Goal: Find specific page/section: Find specific page/section

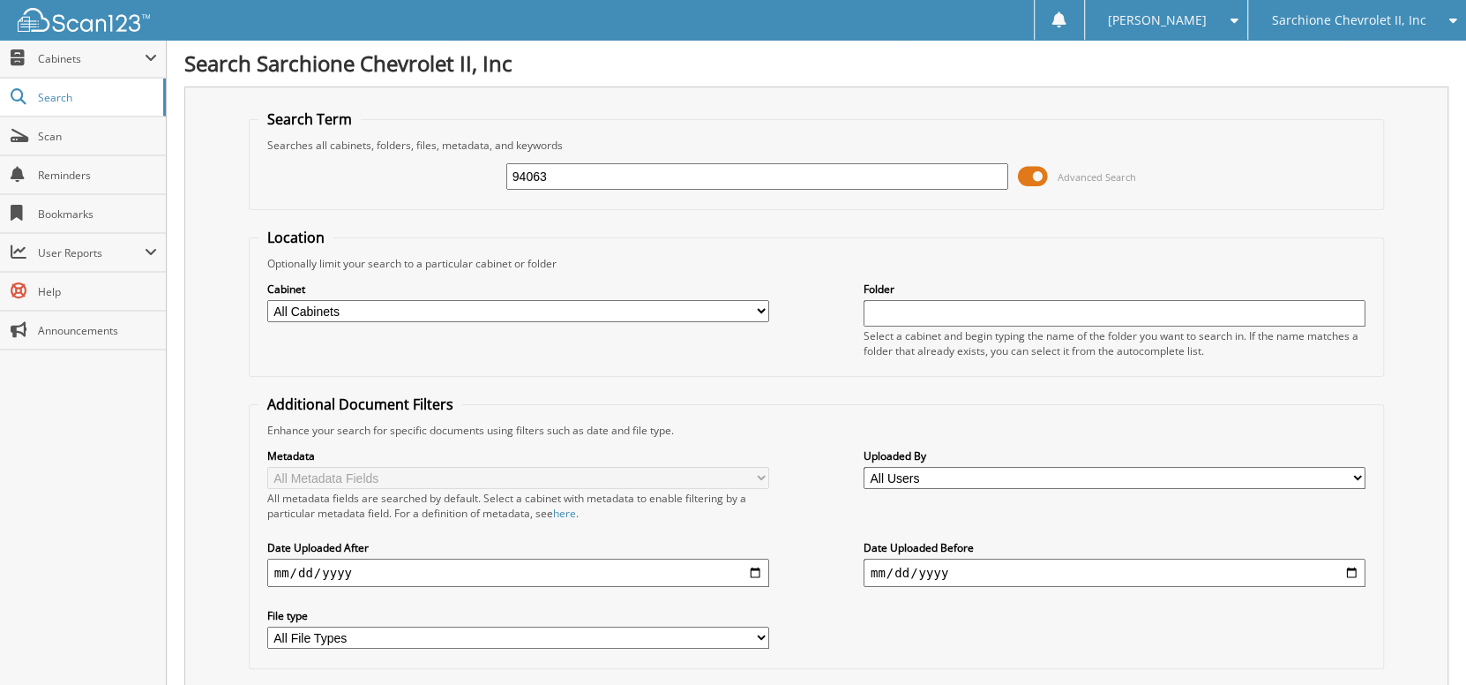
type input "94063"
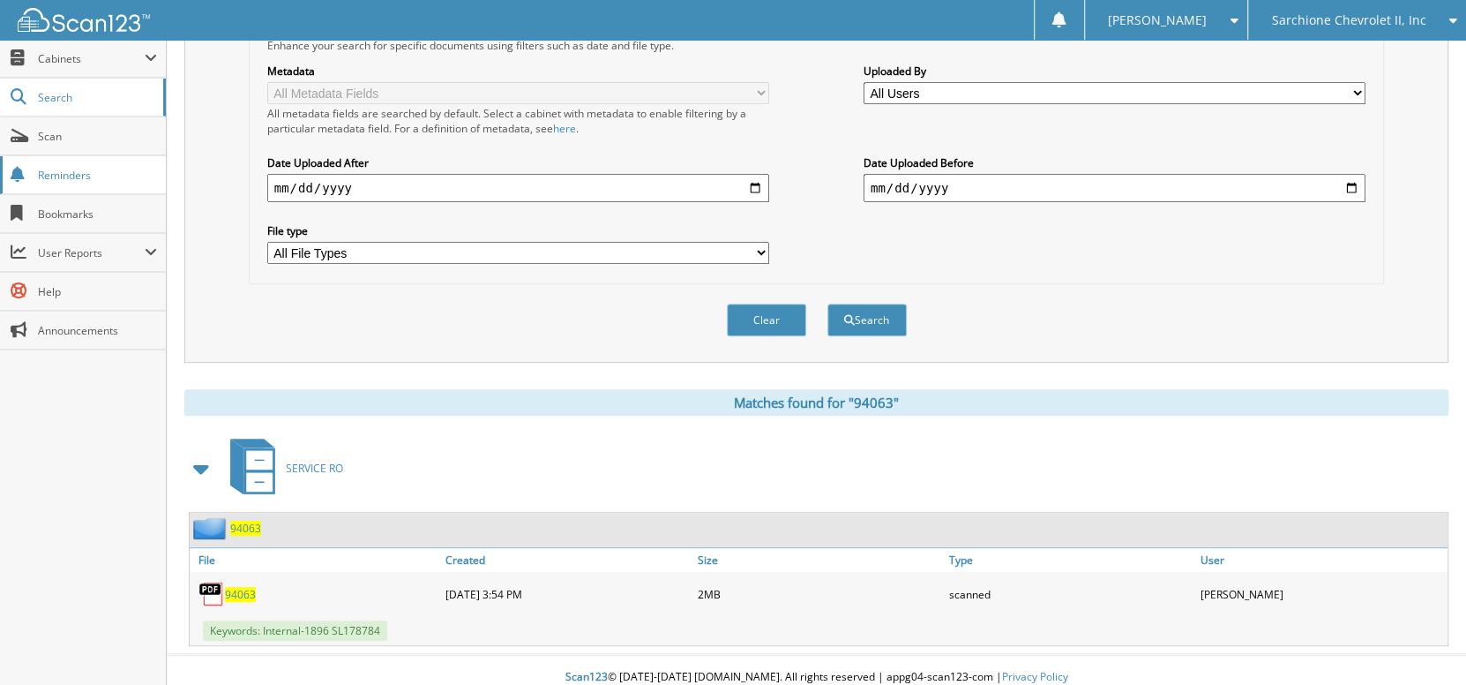
scroll to position [388, 0]
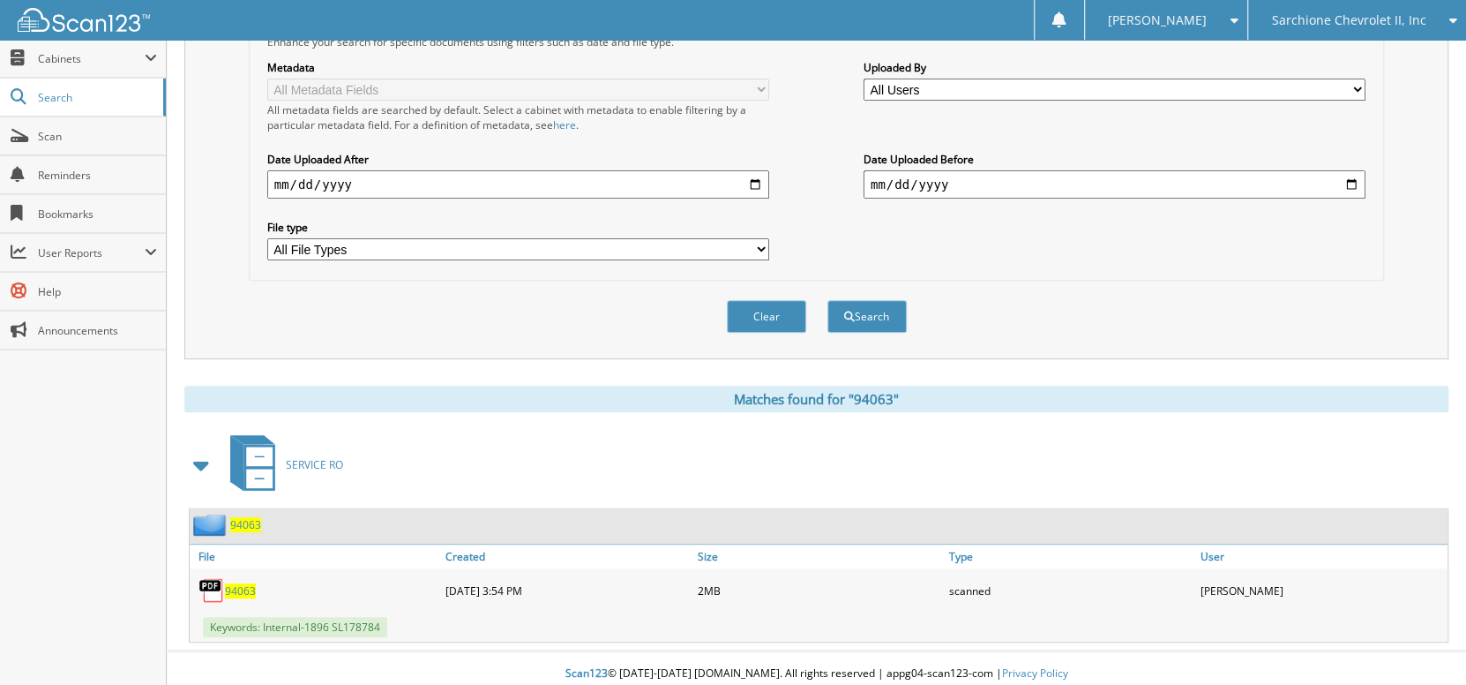
click at [246, 521] on span "94063" at bounding box center [245, 524] width 31 height 15
